Goal: Information Seeking & Learning: Find specific page/section

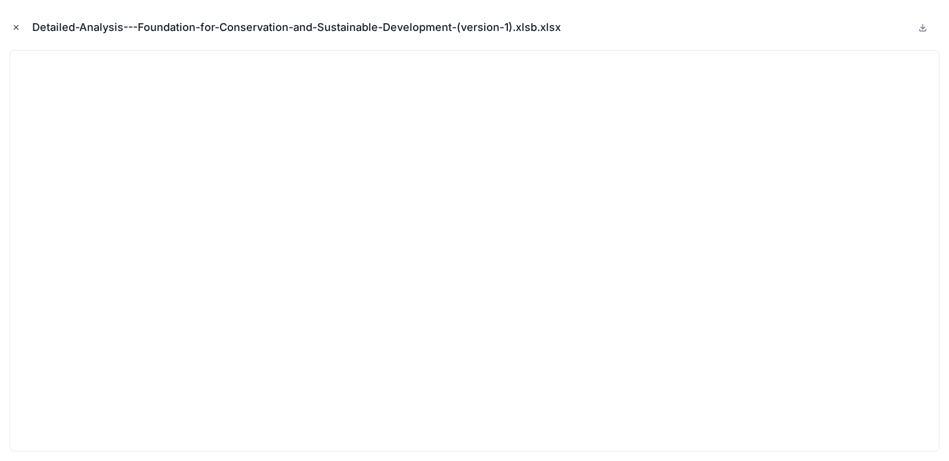
scroll to position [176, 0]
click at [18, 29] on icon "Close modal" at bounding box center [16, 27] width 8 height 8
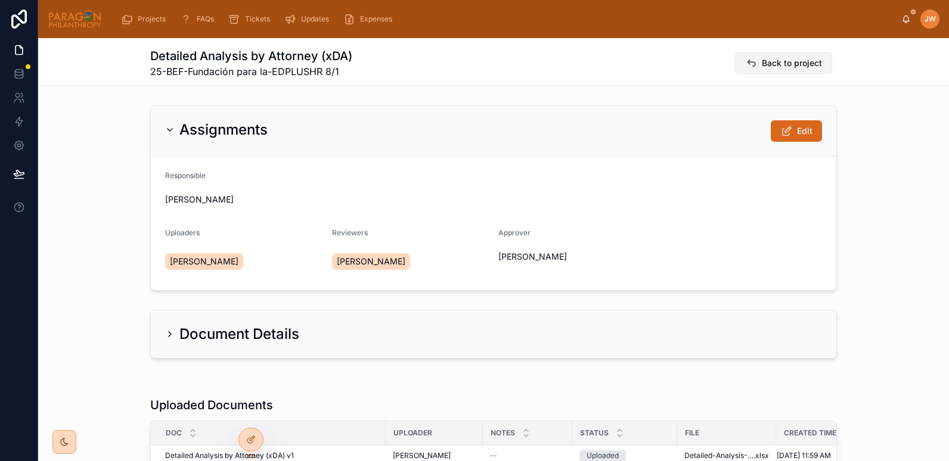
click at [773, 69] on span "Back to project" at bounding box center [791, 63] width 60 height 12
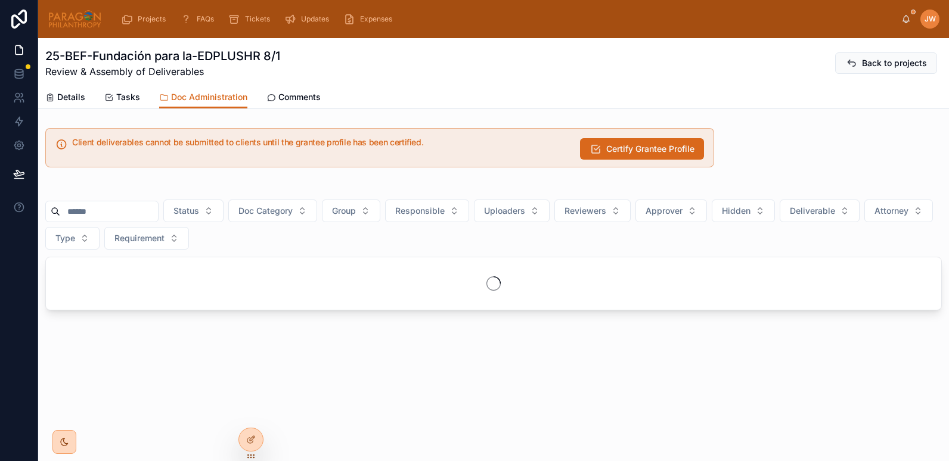
click at [92, 220] on div at bounding box center [101, 211] width 113 height 21
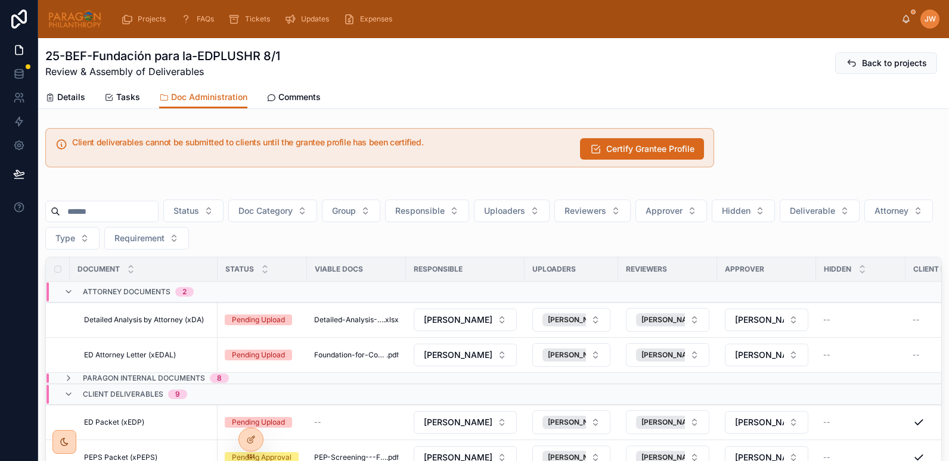
click at [91, 212] on input "text" at bounding box center [109, 211] width 98 height 17
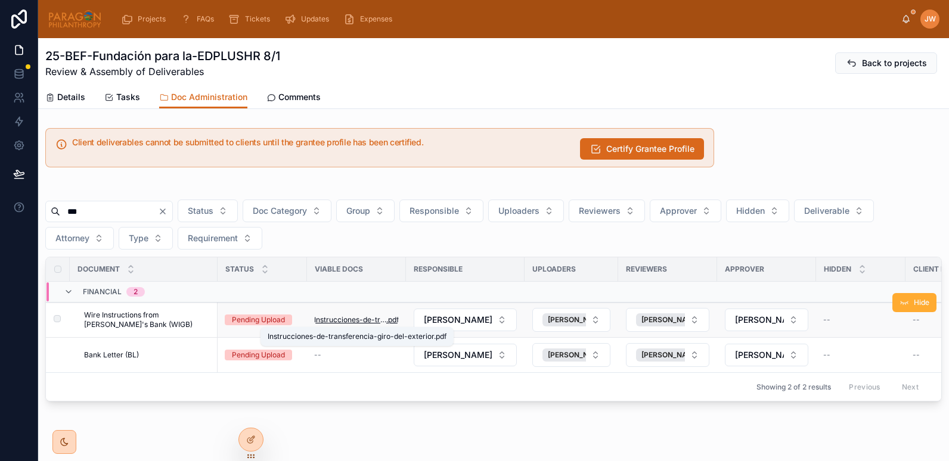
type input "***"
click at [343, 319] on span "Instrucciones-de-transferencia-giro-del-exterior" at bounding box center [350, 320] width 72 height 10
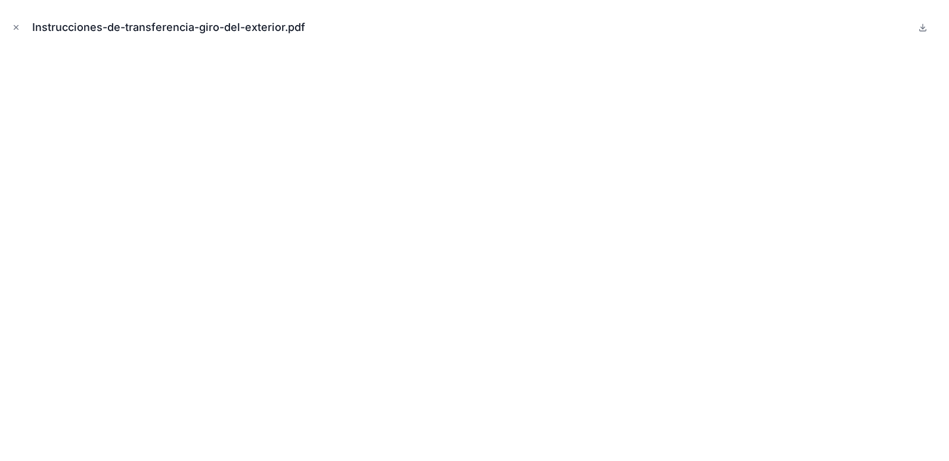
click at [326, 2] on div "Instrucciones-de-transferencia-giro-del-exterior.pdf" at bounding box center [474, 230] width 949 height 461
click at [922, 27] on icon at bounding box center [922, 26] width 0 height 5
click at [12, 27] on icon "Close modal" at bounding box center [16, 27] width 8 height 8
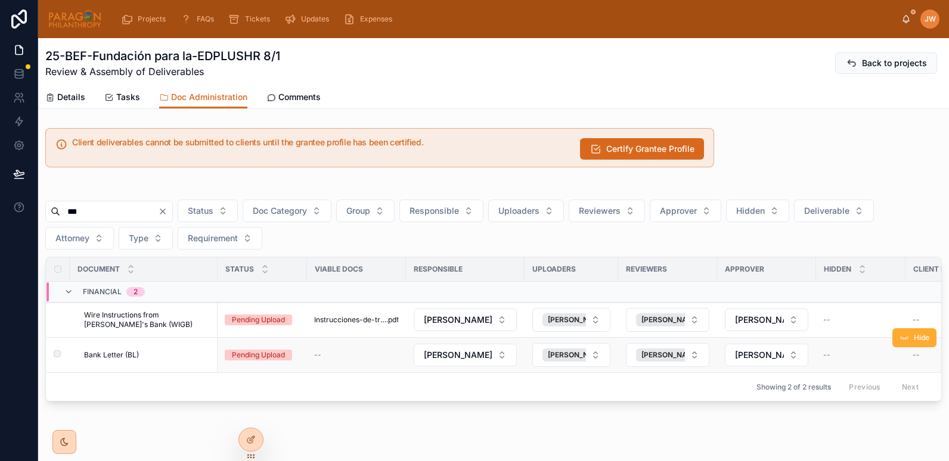
click at [165, 356] on div "Bank Letter (BL) Bank Letter (BL)" at bounding box center [147, 355] width 126 height 10
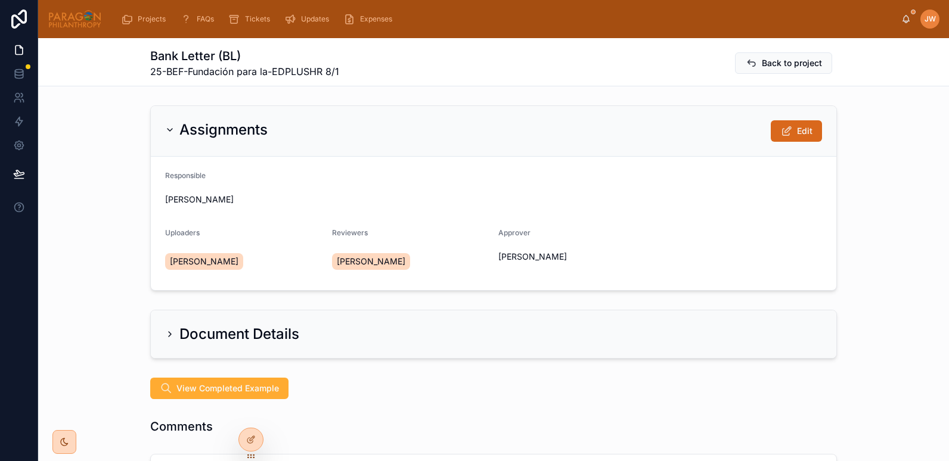
click at [799, 114] on div "Assignments Edit" at bounding box center [493, 131] width 685 height 51
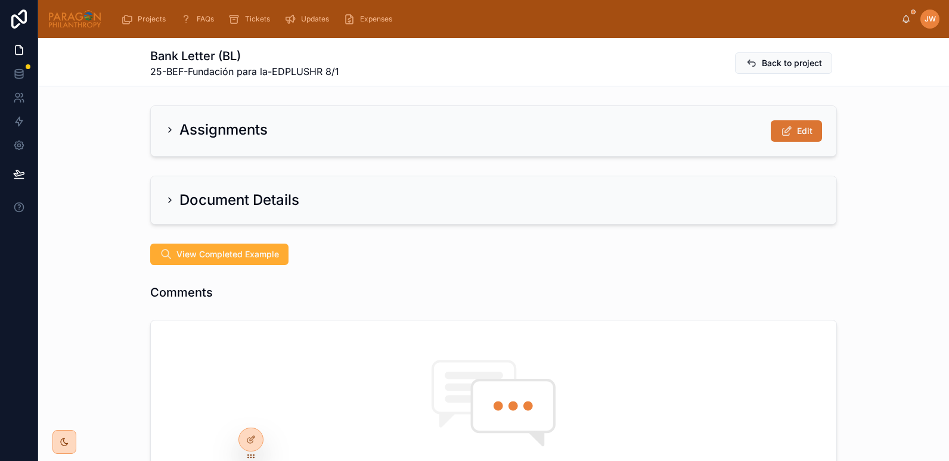
click at [797, 128] on span "Edit" at bounding box center [804, 131] width 15 height 12
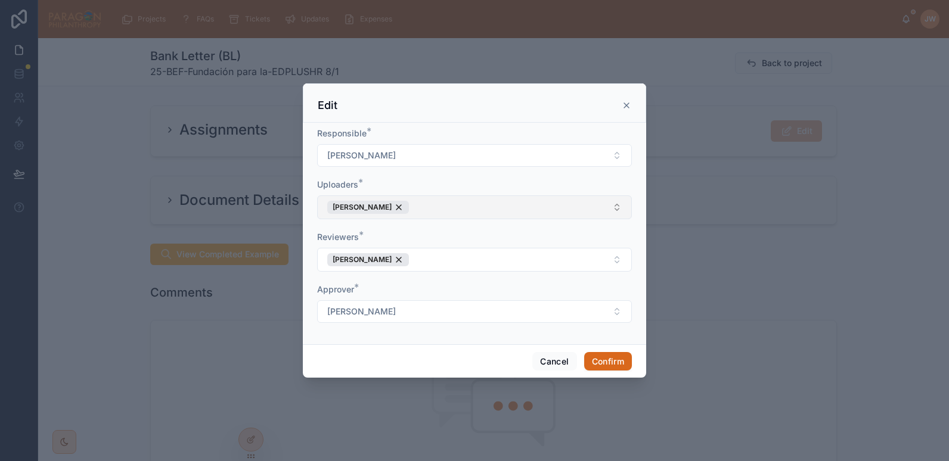
click at [447, 213] on button "Rodrigo Botero" at bounding box center [474, 207] width 315 height 24
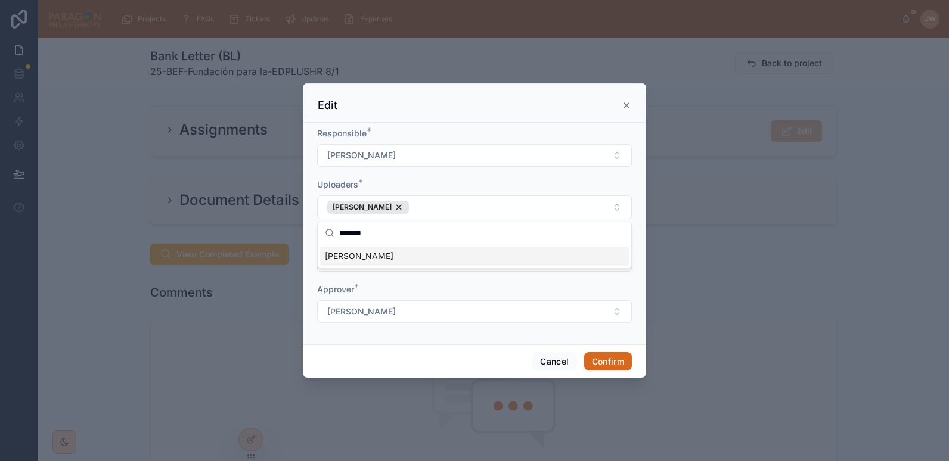
type input "*******"
click at [365, 259] on span "[PERSON_NAME]" at bounding box center [359, 256] width 69 height 12
click at [611, 362] on button "Confirm" at bounding box center [608, 361] width 48 height 19
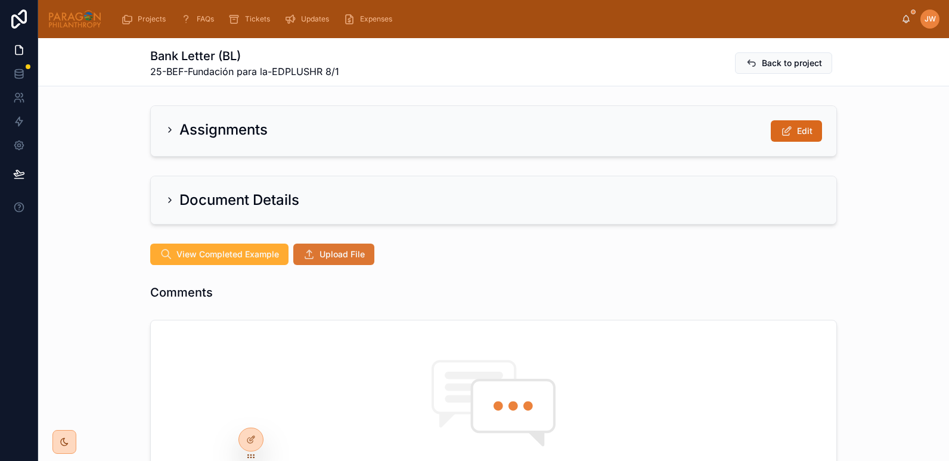
click at [338, 256] on span "Upload File" at bounding box center [341, 254] width 45 height 12
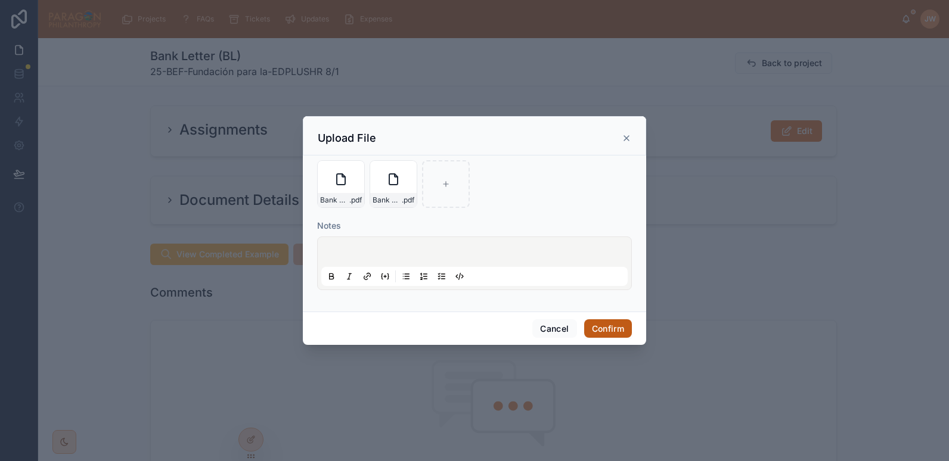
click at [619, 337] on button "Confirm" at bounding box center [608, 328] width 48 height 19
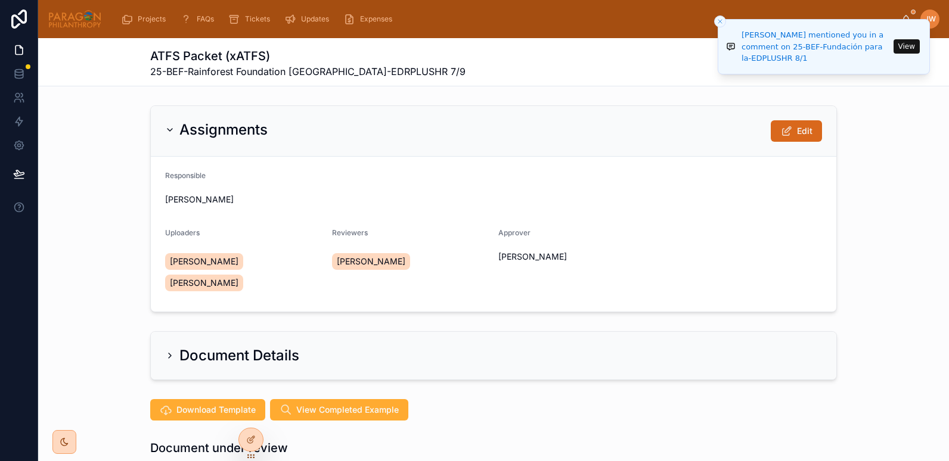
click at [908, 19] on li "Daria Kolomiiets mentioned you in a comment on 25-BEF-Fundación para la-EDPLUSH…" at bounding box center [823, 46] width 212 height 55
click at [903, 19] on li "Daria Kolomiiets mentioned you in a comment on 25-BEF-Fundación para la-EDPLUSH…" at bounding box center [823, 46] width 212 height 55
click at [548, 66] on div "ATFS Packet (xATFS) 25-BEF-Rainforest Foundation Norway-EDRPLUSHR 7/9 Back to p…" at bounding box center [493, 63] width 686 height 31
click at [717, 21] on icon "Close toast" at bounding box center [719, 21] width 7 height 7
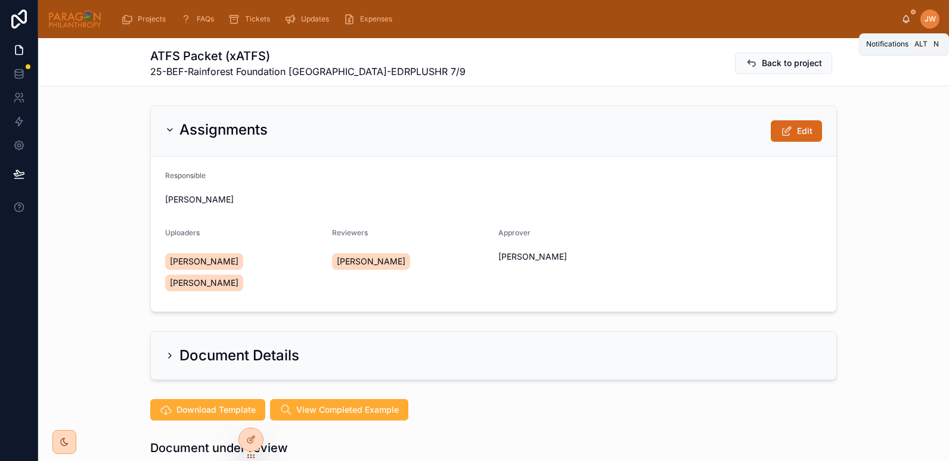
click at [905, 21] on icon at bounding box center [906, 17] width 7 height 5
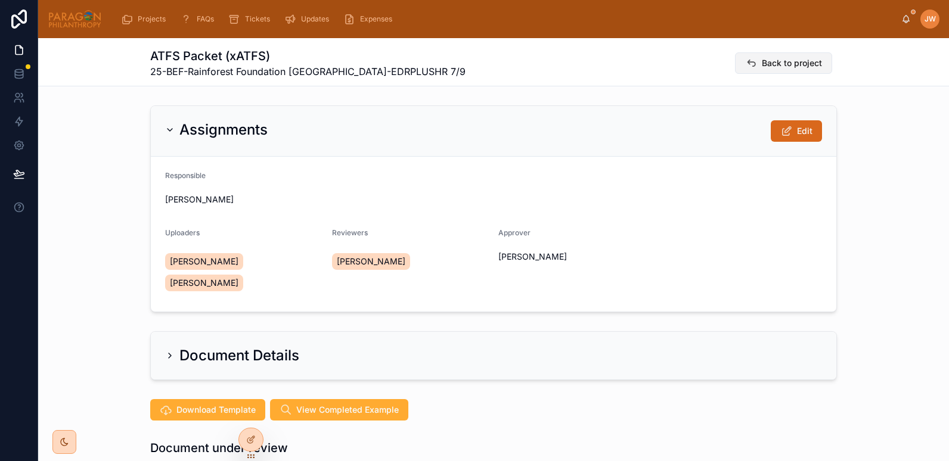
click at [769, 58] on span "Back to project" at bounding box center [791, 63] width 60 height 12
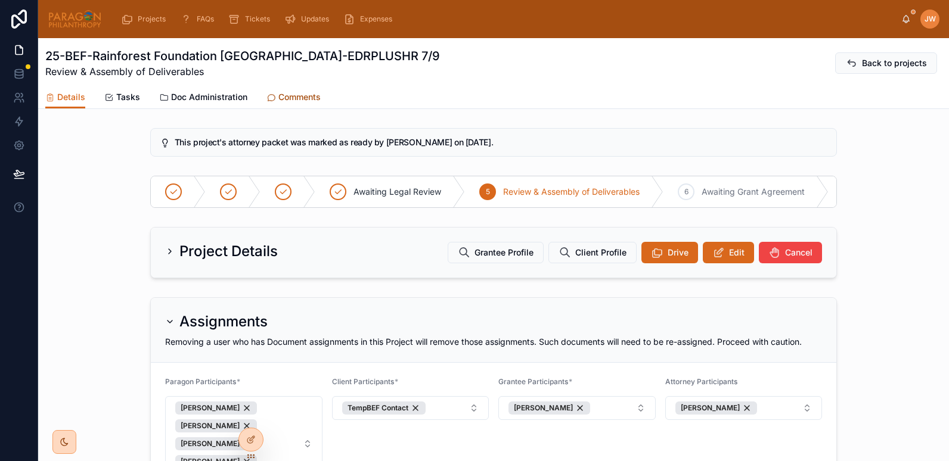
click at [293, 95] on span "Comments" at bounding box center [299, 97] width 42 height 12
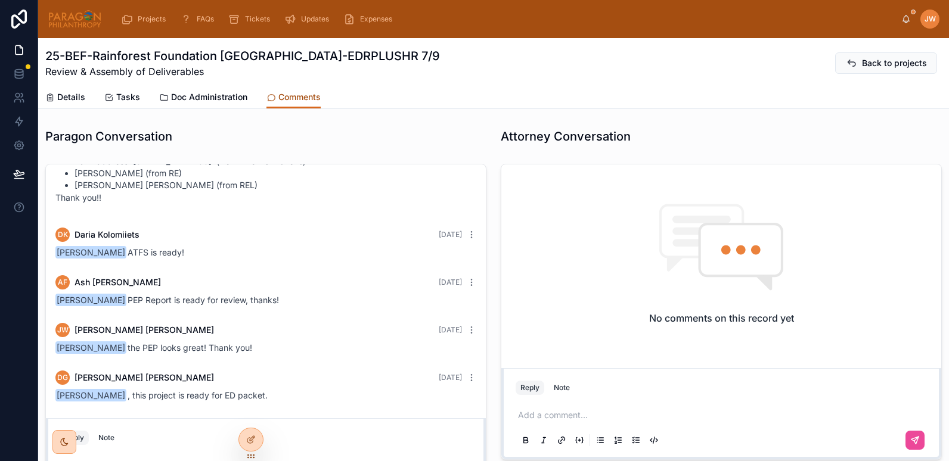
scroll to position [1702, 0]
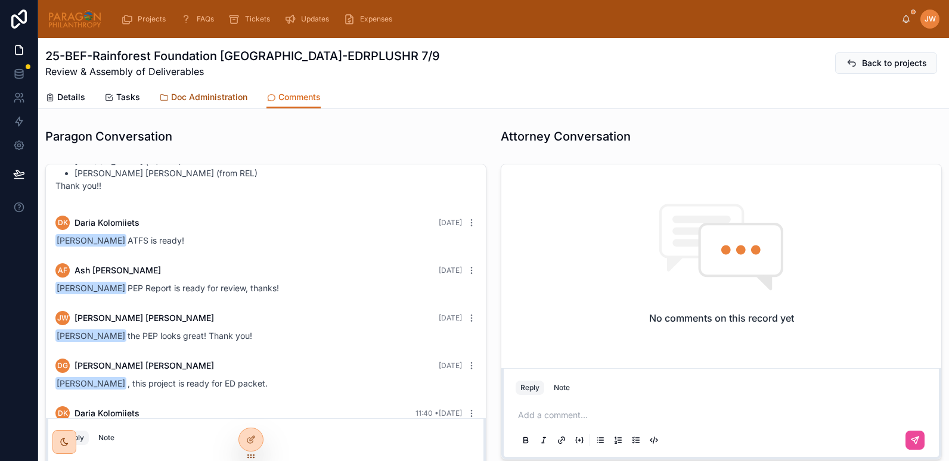
click at [191, 98] on span "Doc Administration" at bounding box center [209, 97] width 76 height 12
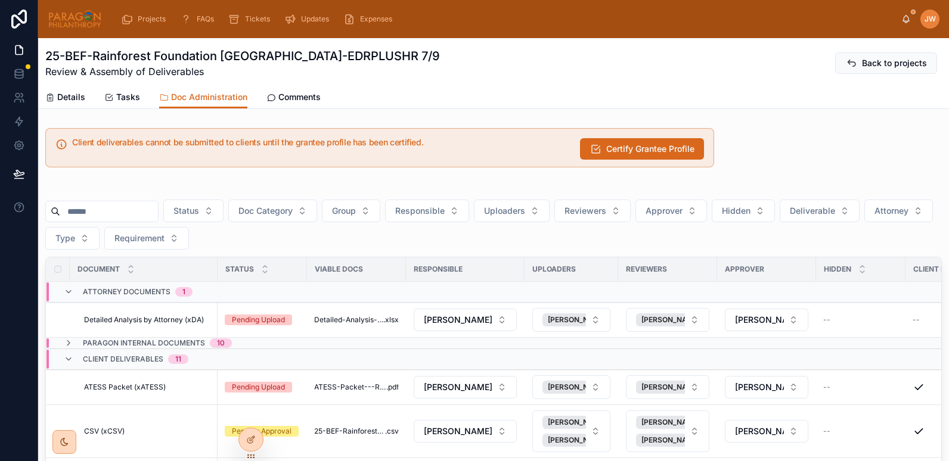
click at [113, 211] on input "text" at bounding box center [109, 211] width 98 height 17
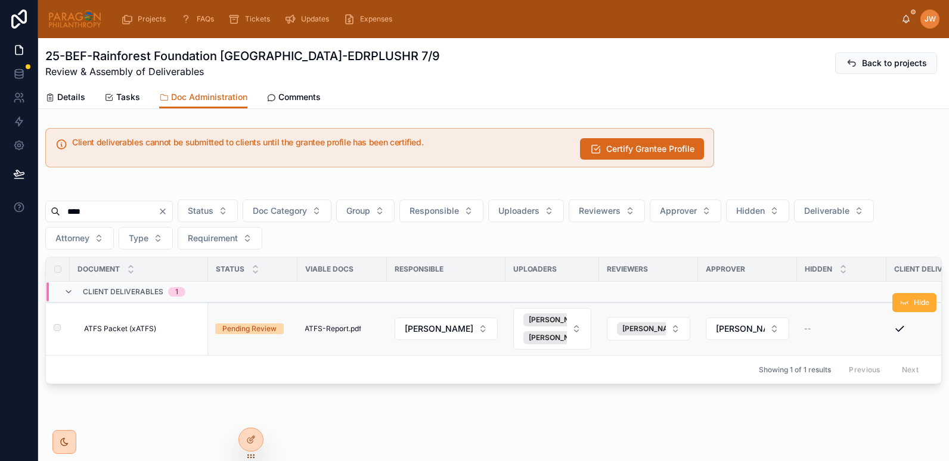
type input "****"
click at [132, 327] on span "ATFS Packet (xATFS)" at bounding box center [120, 329] width 72 height 10
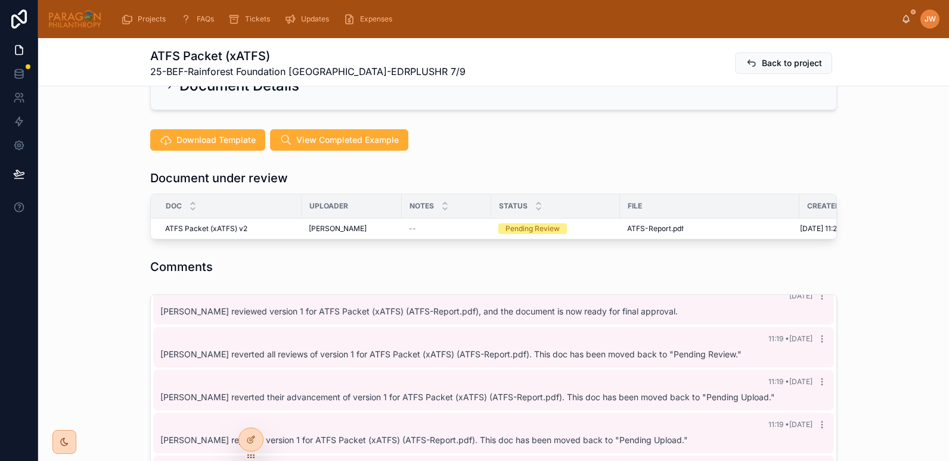
scroll to position [122, 0]
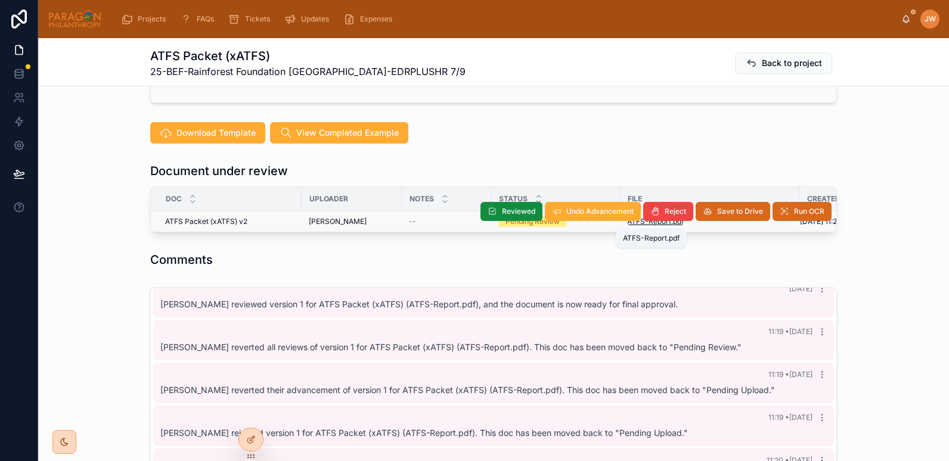
click at [645, 226] on span "ATFS-Report" at bounding box center [649, 222] width 44 height 10
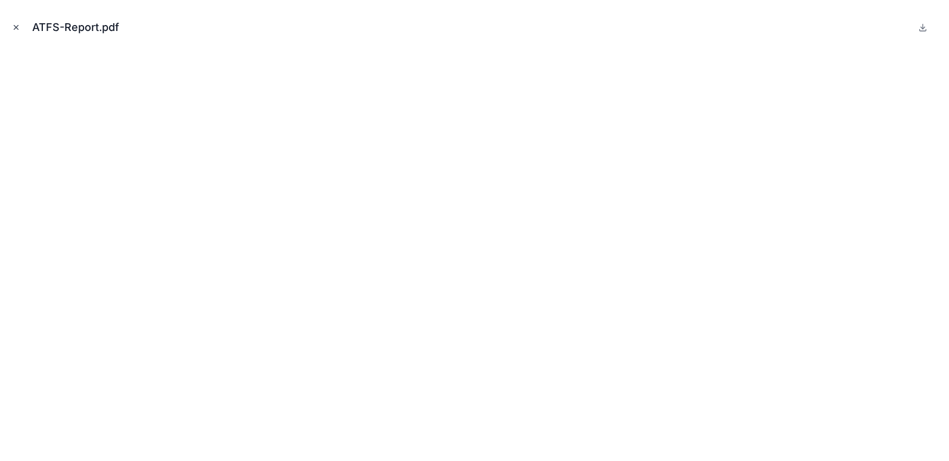
click at [13, 28] on icon "Close modal" at bounding box center [16, 27] width 8 height 8
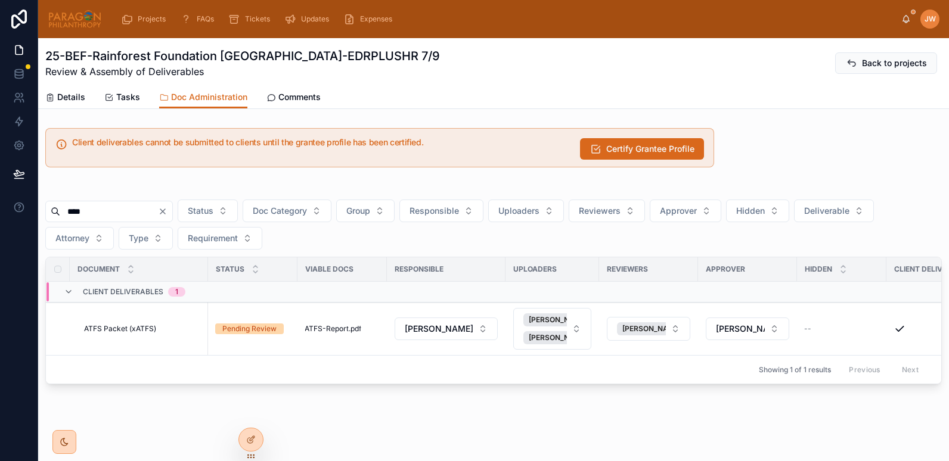
drag, startPoint x: 97, startPoint y: 213, endPoint x: 60, endPoint y: 213, distance: 36.9
click at [60, 213] on input "****" at bounding box center [109, 211] width 98 height 17
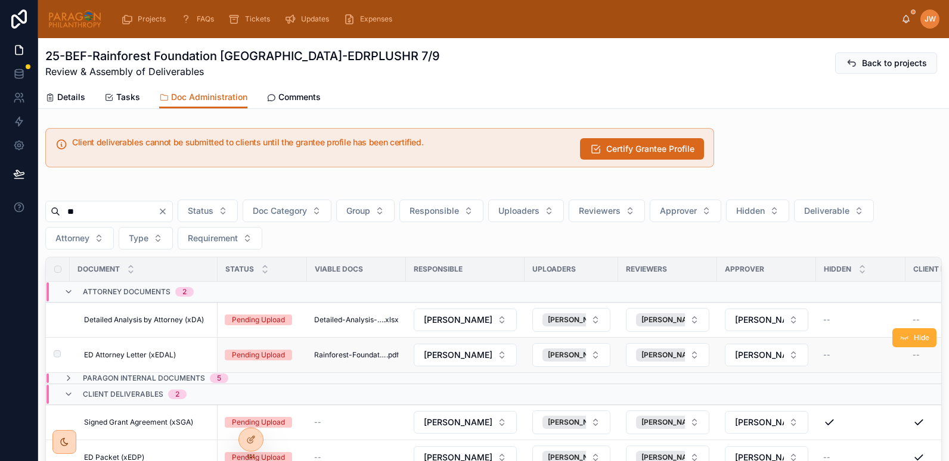
scroll to position [60, 0]
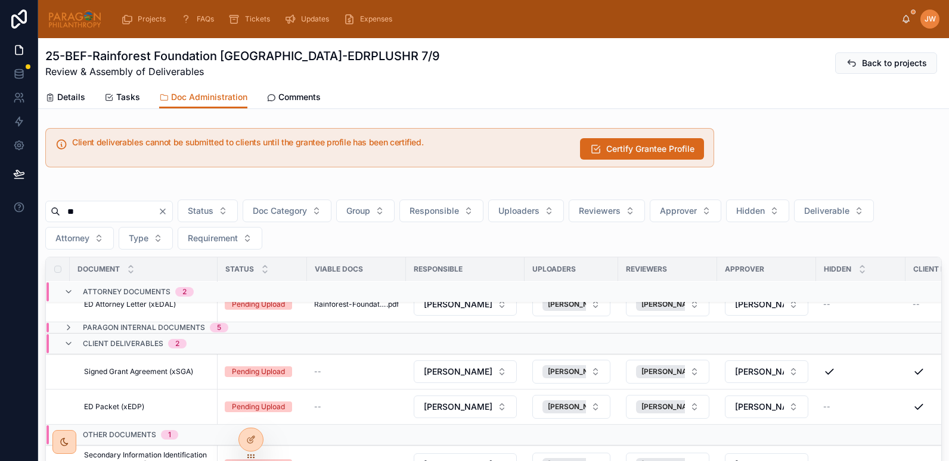
type input "**"
click at [86, 44] on div "25-BEF-Rainforest Foundation Norway-EDRPLUSHR 7/9 Review & Assembly of Delivera…" at bounding box center [493, 62] width 896 height 48
drag, startPoint x: 92, startPoint y: 53, endPoint x: 268, endPoint y: 62, distance: 176.0
click at [268, 62] on h1 "25-BEF-Rainforest Foundation Norway-EDRPLUSHR 7/9" at bounding box center [242, 56] width 394 height 17
copy h1 "Rainforest Foundation Norway-"
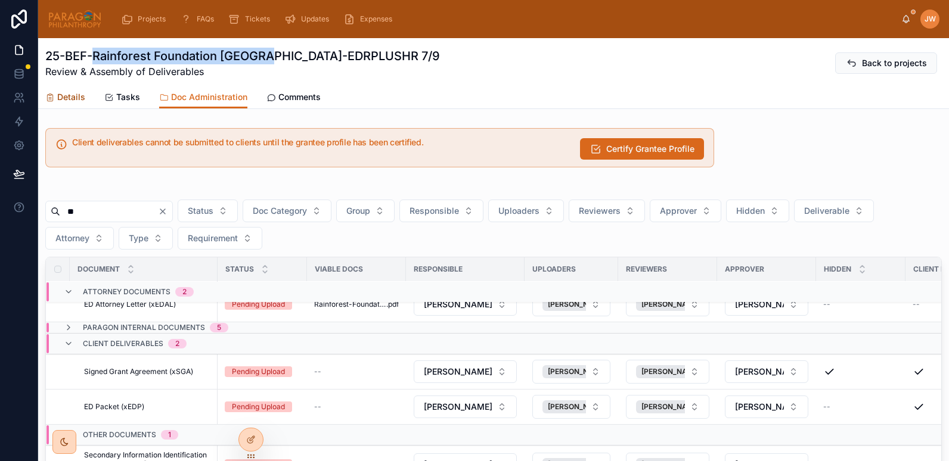
click at [62, 101] on span "Details" at bounding box center [71, 97] width 28 height 12
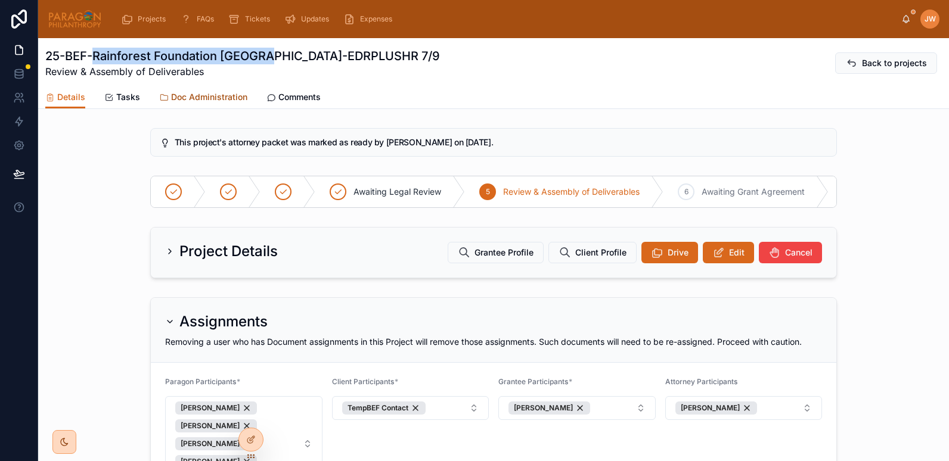
click at [199, 101] on span "Doc Administration" at bounding box center [209, 97] width 76 height 12
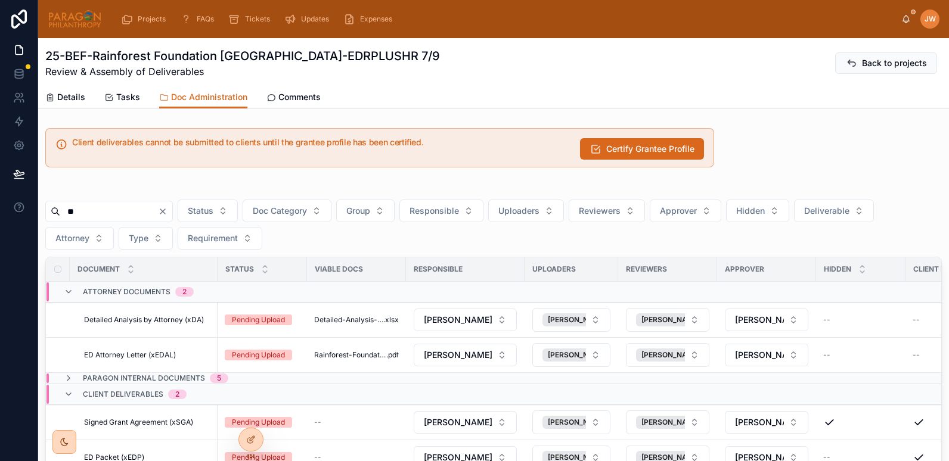
drag, startPoint x: 101, startPoint y: 211, endPoint x: 43, endPoint y: 213, distance: 57.2
click at [43, 213] on div "** Status Doc Category Group Responsible Uploaders Reviewers Approver Hidden De…" at bounding box center [493, 395] width 910 height 427
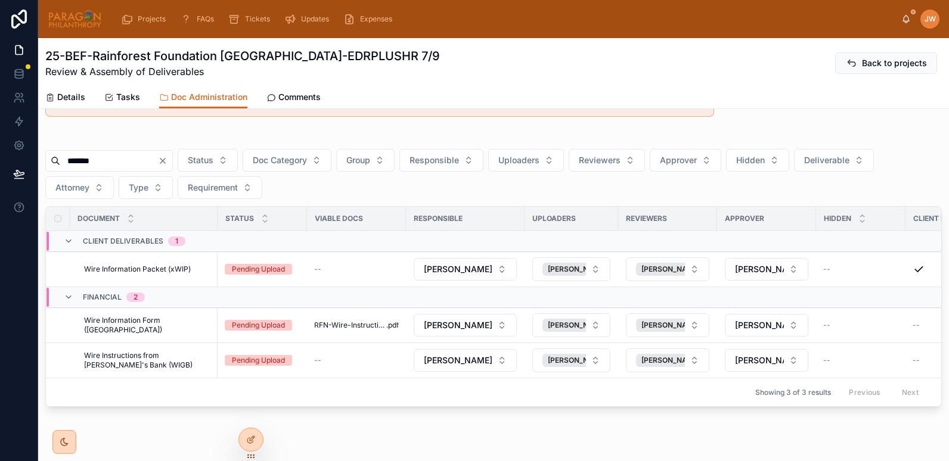
scroll to position [53, 0]
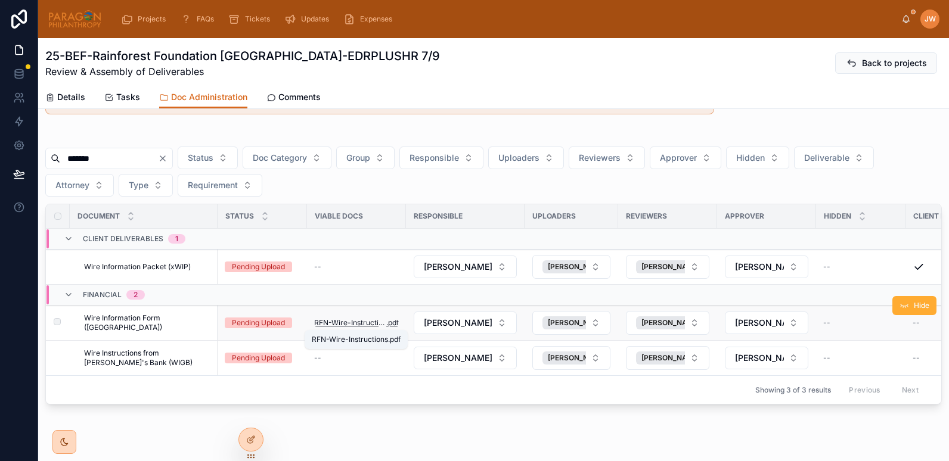
type input "*******"
click at [356, 322] on span "RFN-Wire-Instructions" at bounding box center [350, 323] width 72 height 10
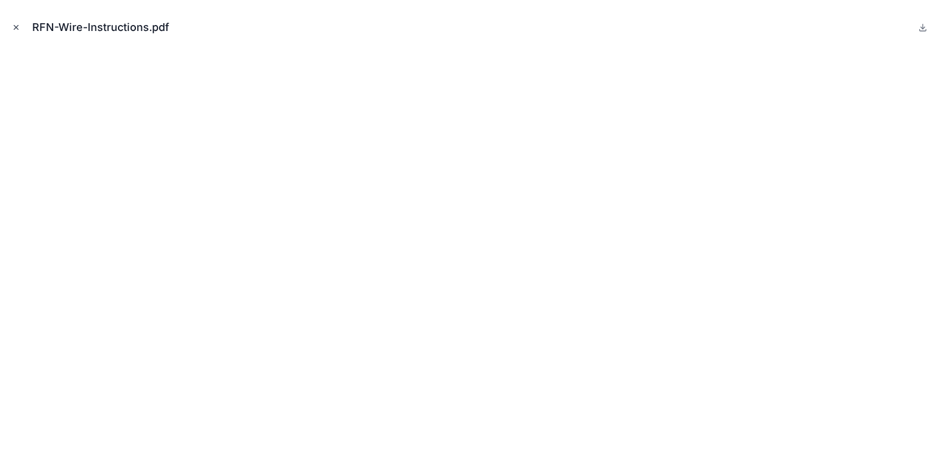
click at [10, 24] on button "Close modal" at bounding box center [16, 27] width 13 height 13
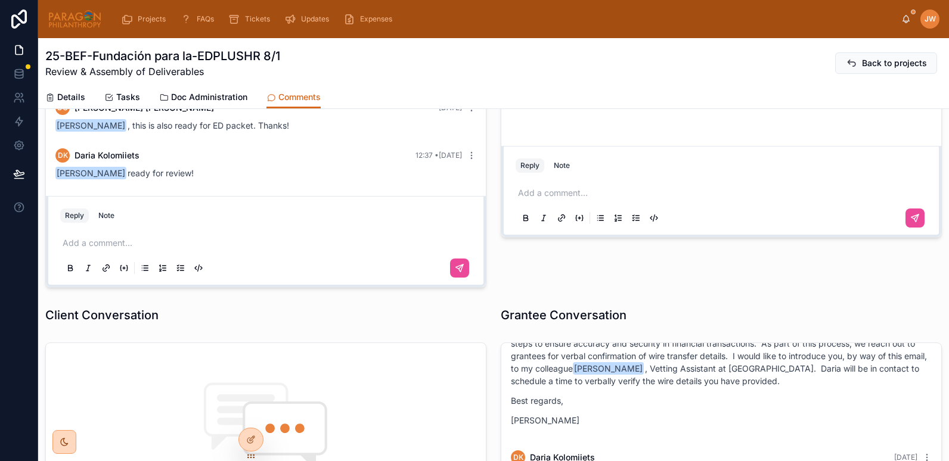
scroll to position [238, 0]
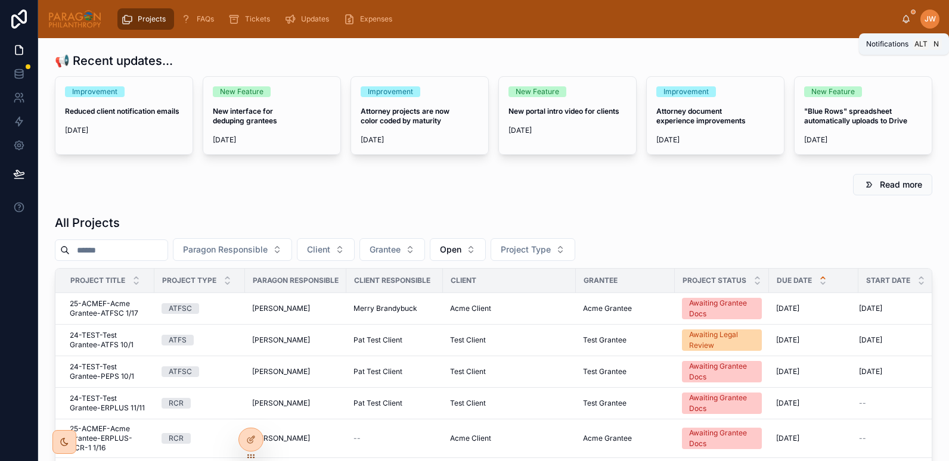
click at [902, 16] on icon at bounding box center [906, 19] width 10 height 10
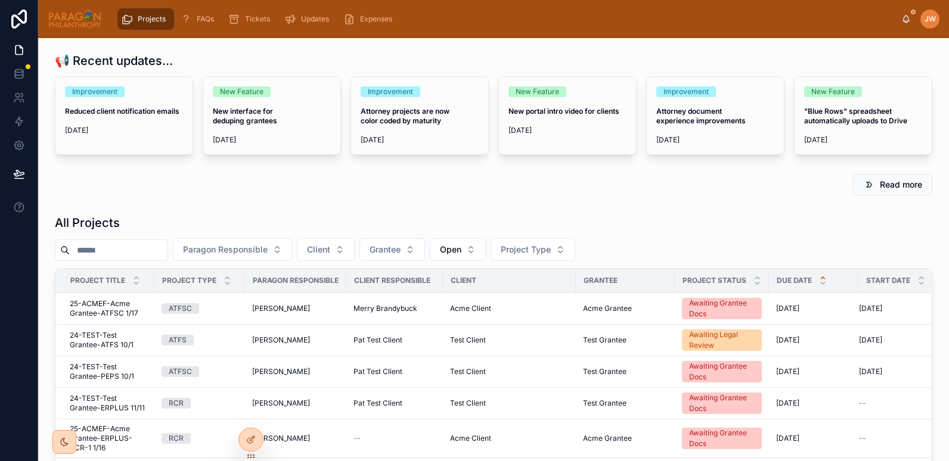
click at [912, 17] on div "JW Jessica Watkins" at bounding box center [920, 19] width 38 height 19
click at [907, 18] on icon at bounding box center [906, 19] width 10 height 10
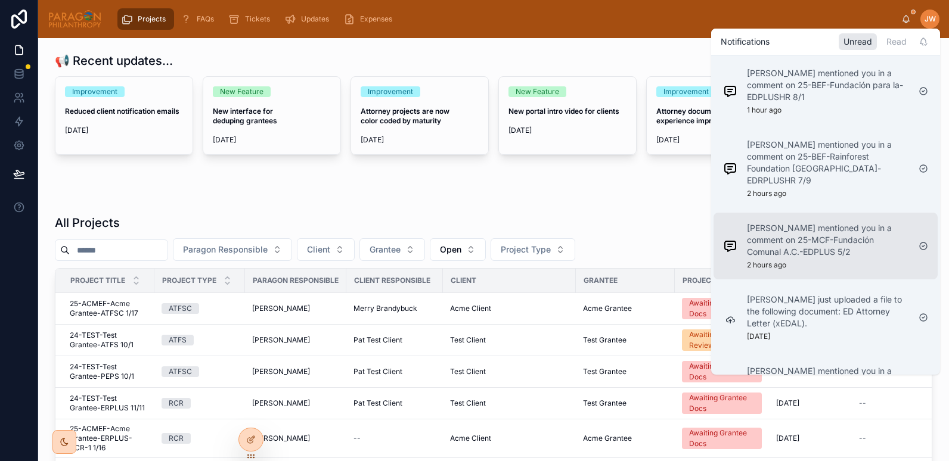
click at [774, 222] on p "Daria Kolomiiets mentioned you in a comment on 25-MCF-Fundación Comunal A.C.-ED…" at bounding box center [828, 240] width 162 height 36
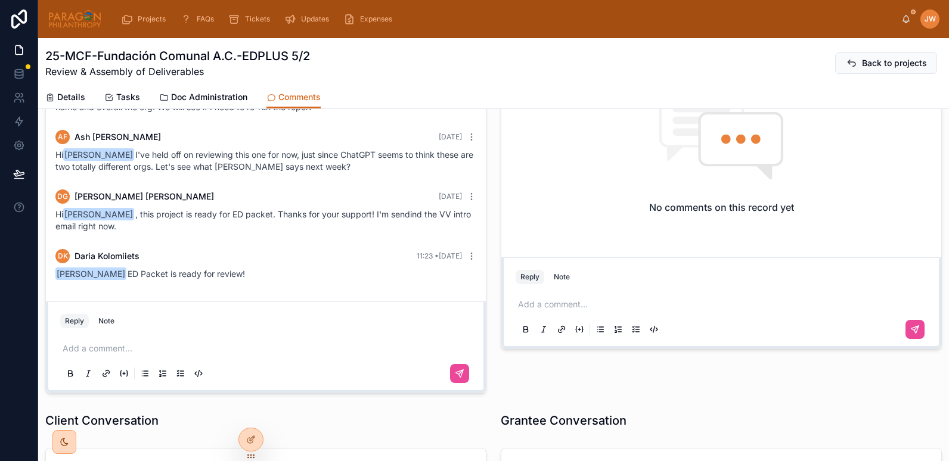
scroll to position [111, 0]
click at [58, 23] on img at bounding box center [75, 19] width 54 height 19
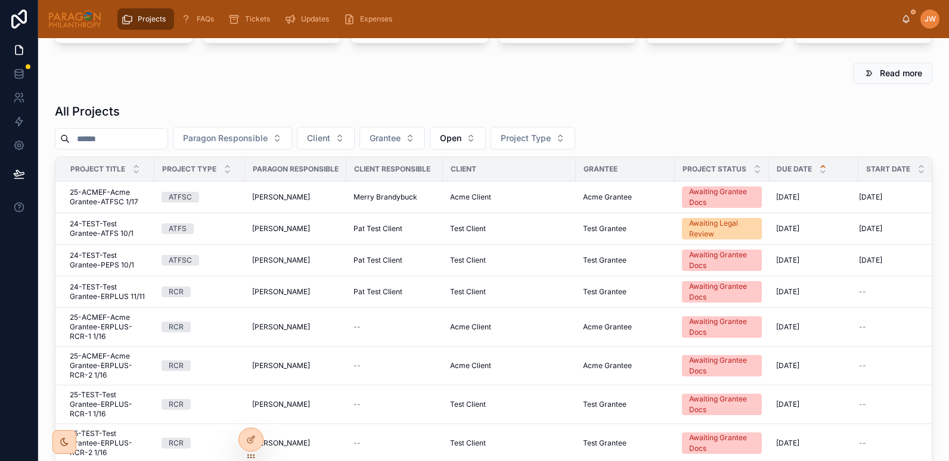
click at [135, 147] on input "text" at bounding box center [119, 138] width 98 height 17
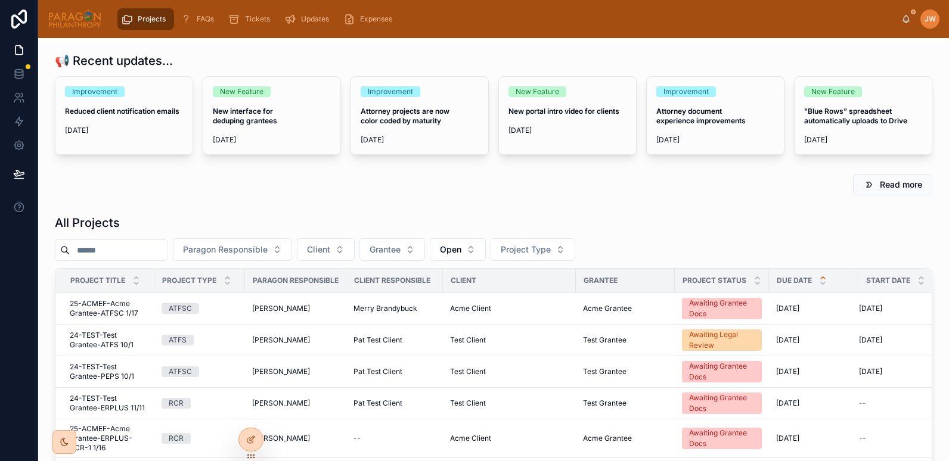
paste input "**********"
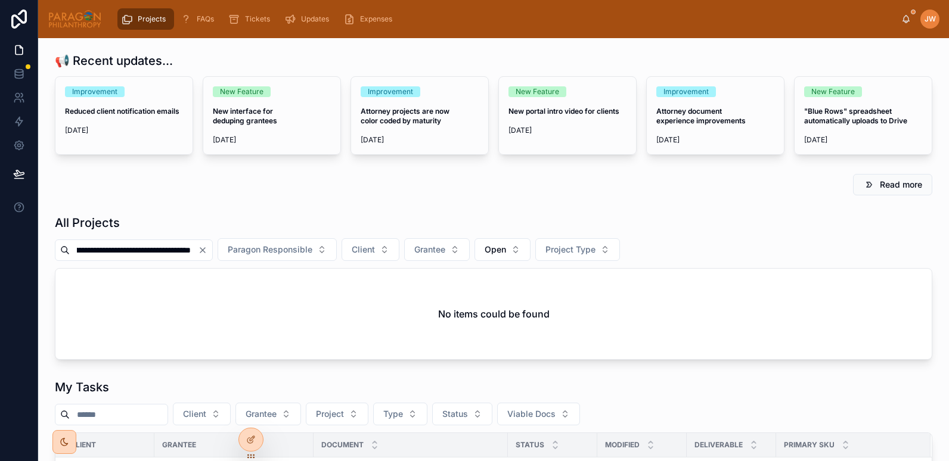
drag, startPoint x: 101, startPoint y: 251, endPoint x: 442, endPoint y: 234, distance: 341.2
click at [442, 234] on div "**********" at bounding box center [493, 286] width 877 height 145
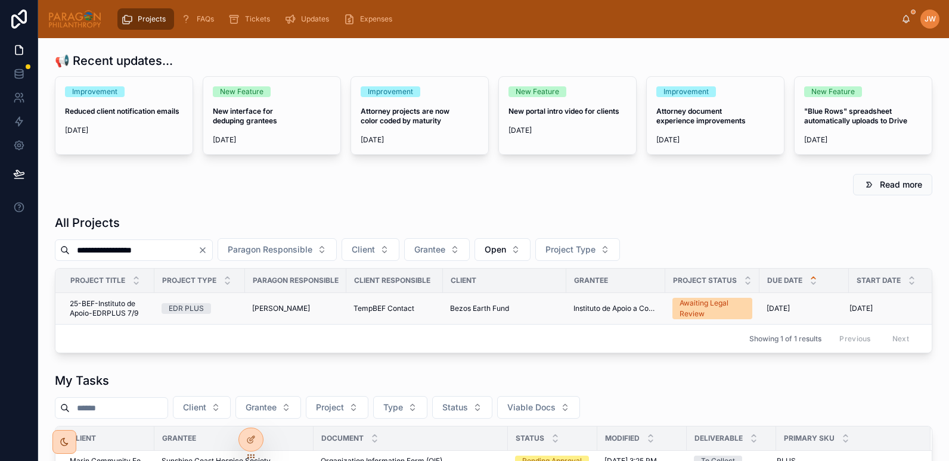
type input "**********"
click at [98, 312] on span "25-BEF-Instituto de Apoio-EDRPLUS 7/9" at bounding box center [108, 308] width 77 height 19
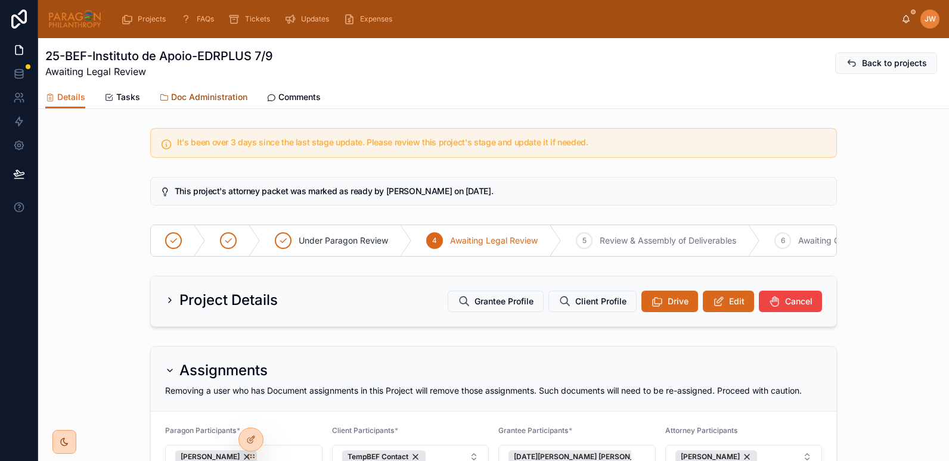
click at [209, 97] on span "Doc Administration" at bounding box center [209, 97] width 76 height 12
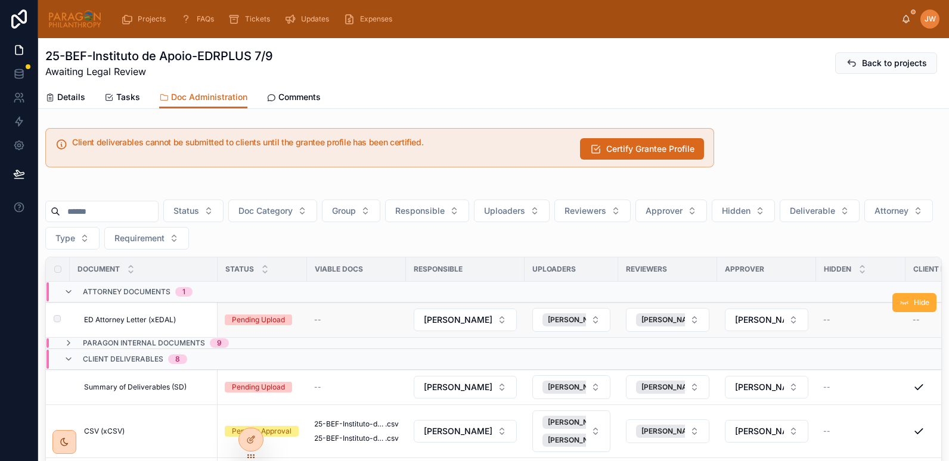
click at [347, 318] on div "--" at bounding box center [356, 320] width 85 height 10
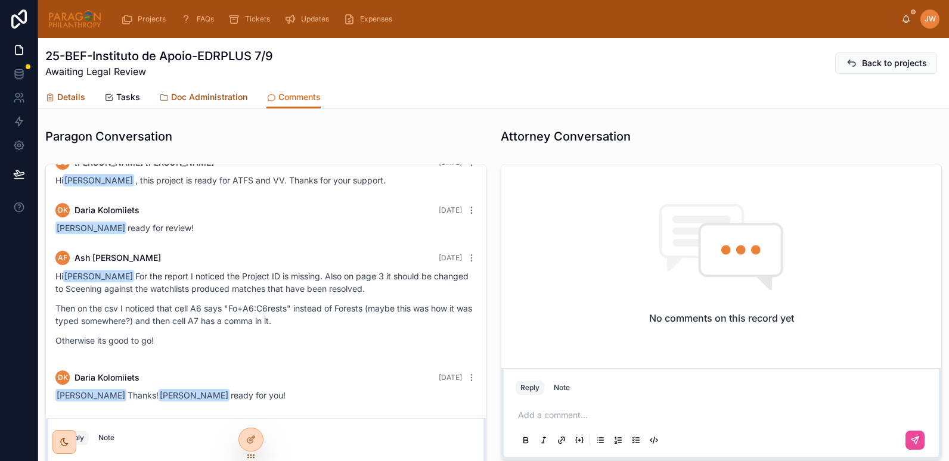
drag, startPoint x: 203, startPoint y: 95, endPoint x: 64, endPoint y: 95, distance: 138.8
click at [203, 95] on span "Doc Administration" at bounding box center [209, 97] width 76 height 12
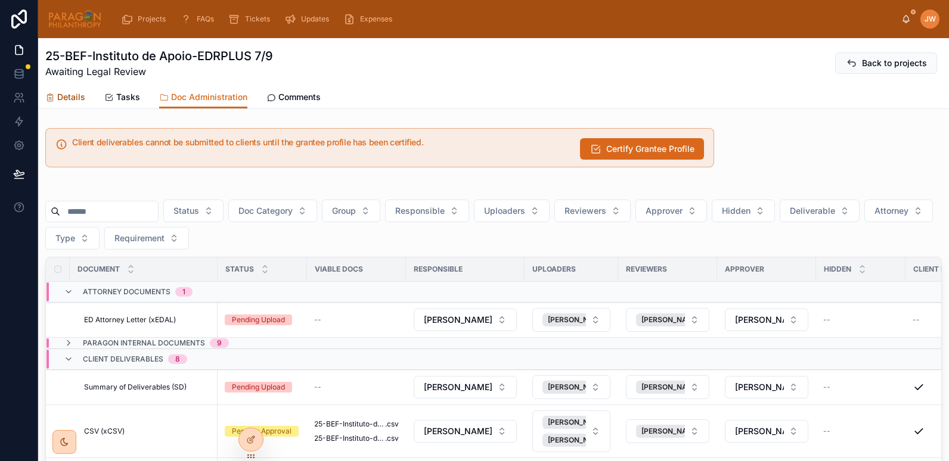
click at [64, 95] on span "Details" at bounding box center [71, 97] width 28 height 12
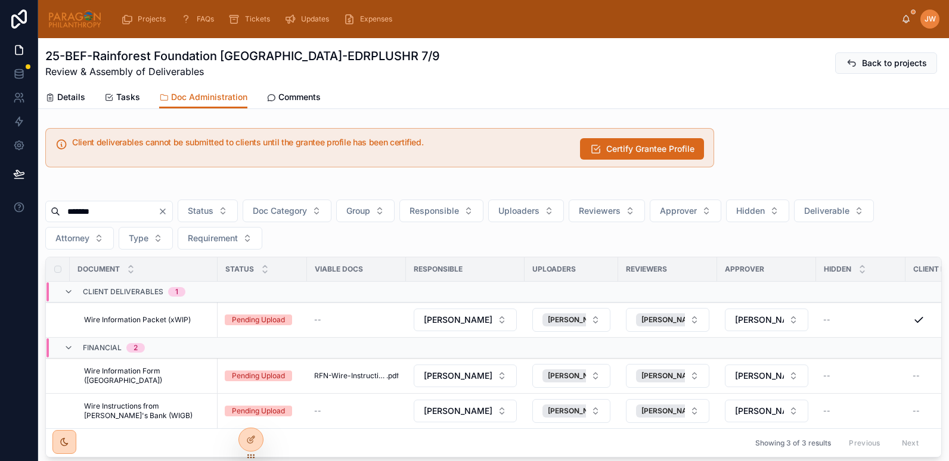
scroll to position [53, 0]
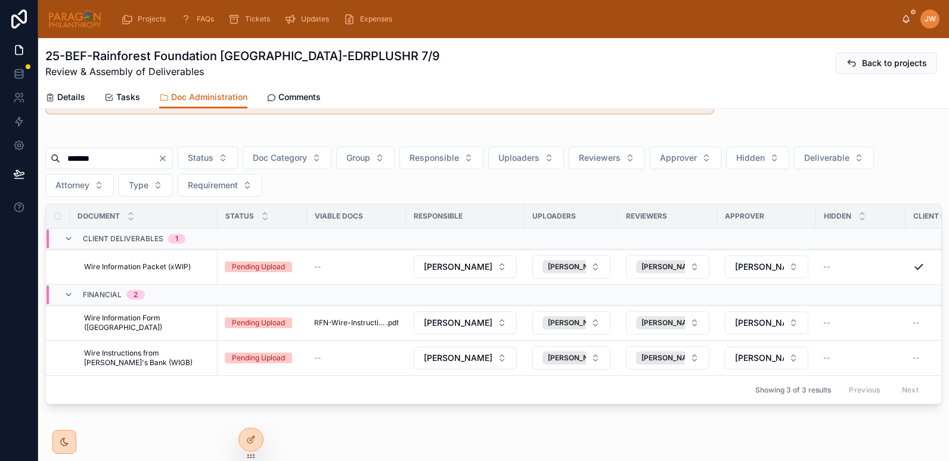
click at [74, 21] on img at bounding box center [75, 19] width 54 height 19
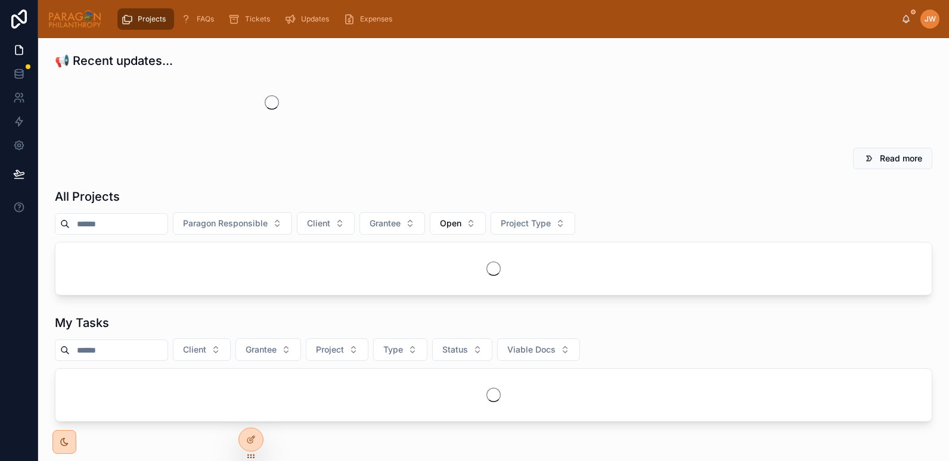
click at [119, 225] on input "text" at bounding box center [119, 224] width 98 height 17
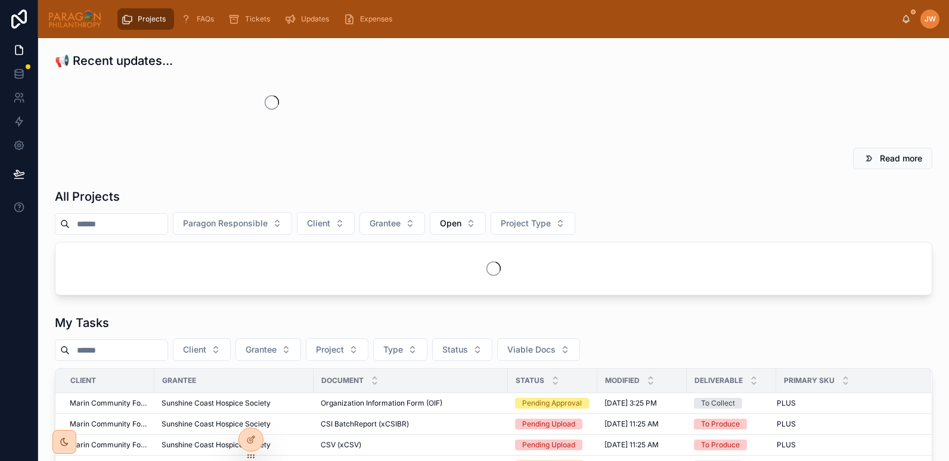
paste input "**********"
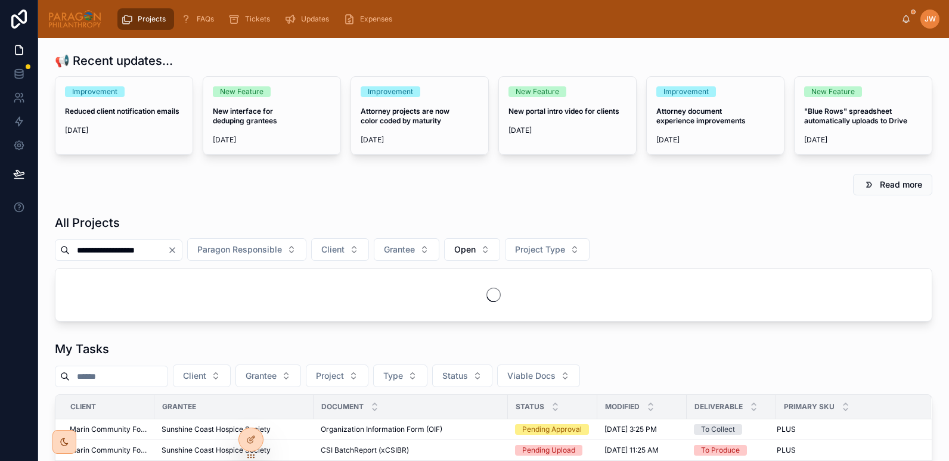
type input "**********"
click at [97, 311] on div at bounding box center [493, 295] width 876 height 52
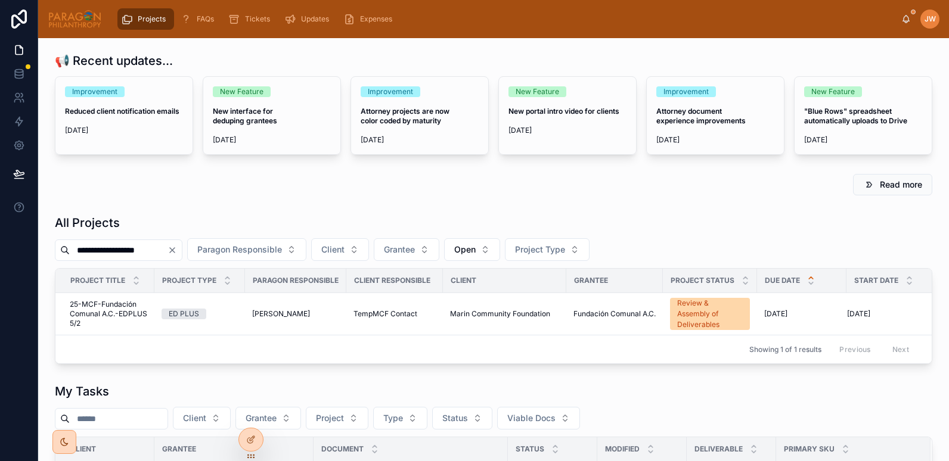
click at [97, 311] on span "25-MCF-Fundación Comunal A.C.-EDPLUS 5/2" at bounding box center [108, 314] width 77 height 29
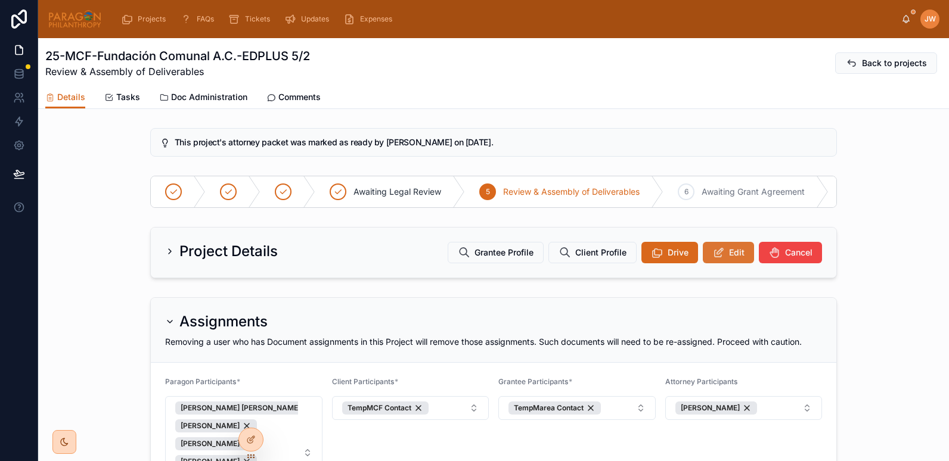
click at [731, 263] on button "Edit" at bounding box center [727, 252] width 51 height 21
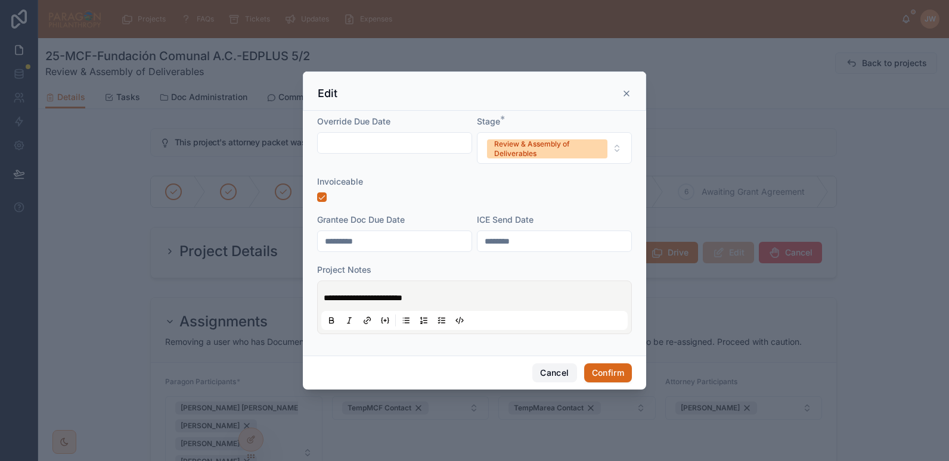
click at [555, 373] on button "Cancel" at bounding box center [554, 372] width 44 height 19
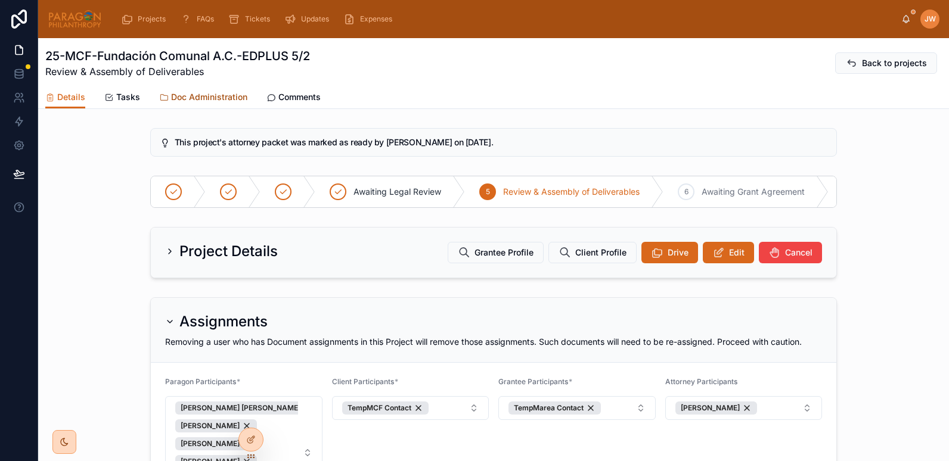
click at [218, 107] on link "Doc Administration" at bounding box center [203, 98] width 88 height 24
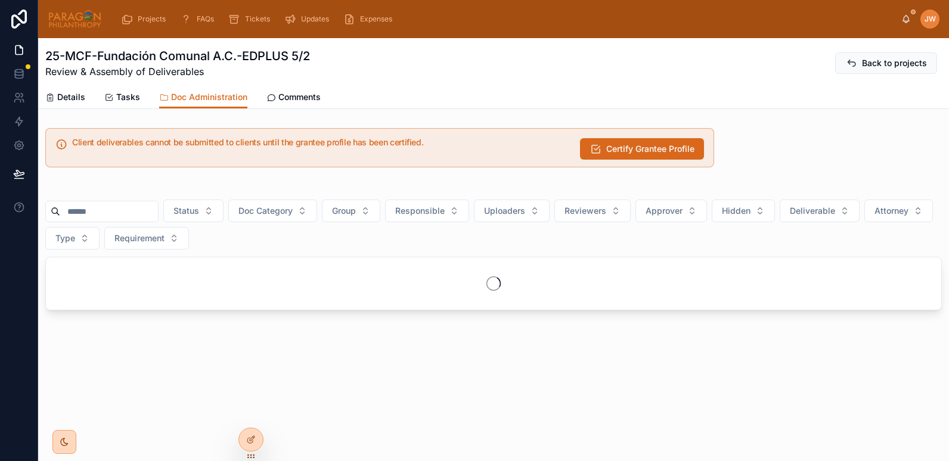
click at [107, 209] on input "text" at bounding box center [109, 211] width 98 height 17
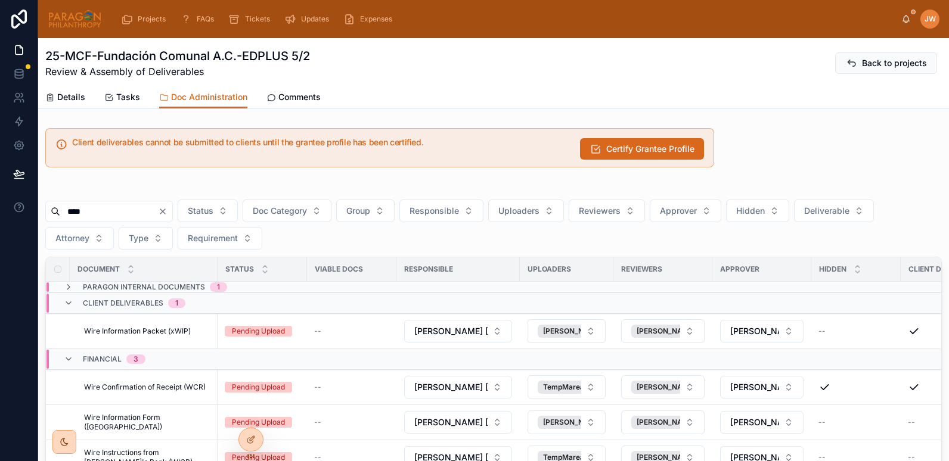
scroll to position [133, 0]
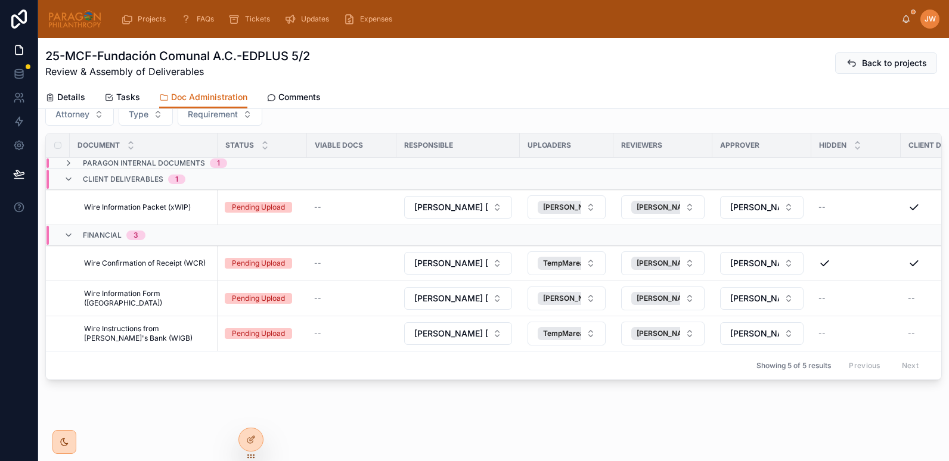
type input "****"
